Goal: Task Accomplishment & Management: Complete application form

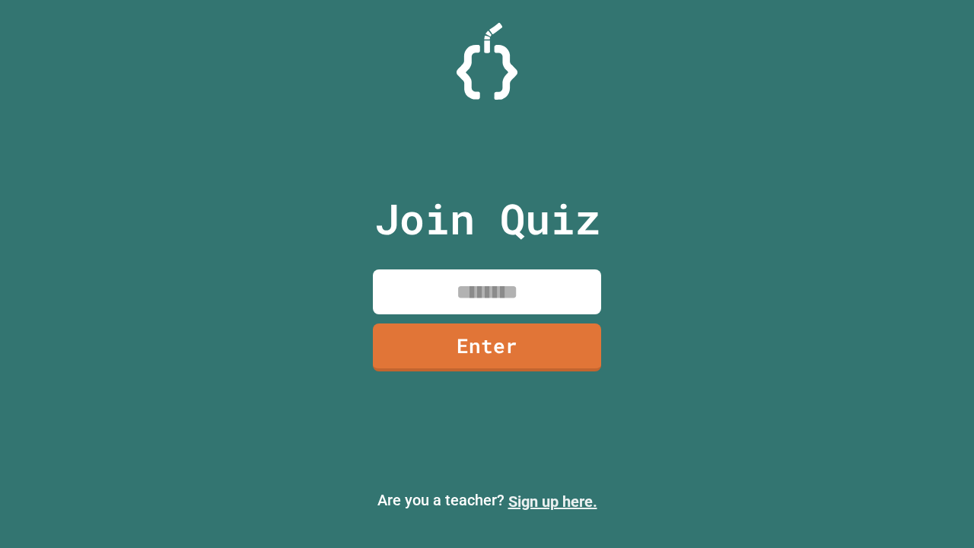
click at [553, 502] on link "Sign up here." at bounding box center [552, 501] width 89 height 18
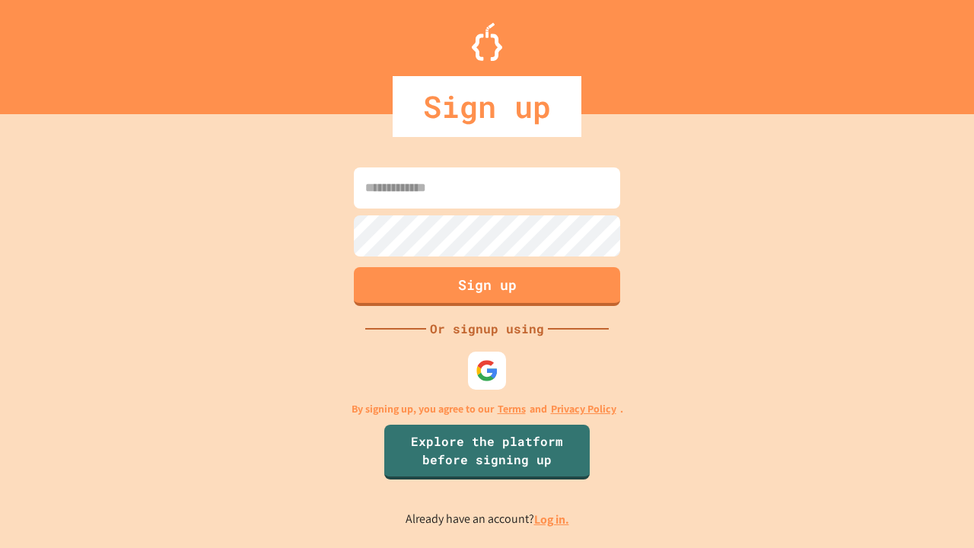
click at [553, 519] on link "Log in." at bounding box center [551, 520] width 35 height 16
